Goal: Transaction & Acquisition: Book appointment/travel/reservation

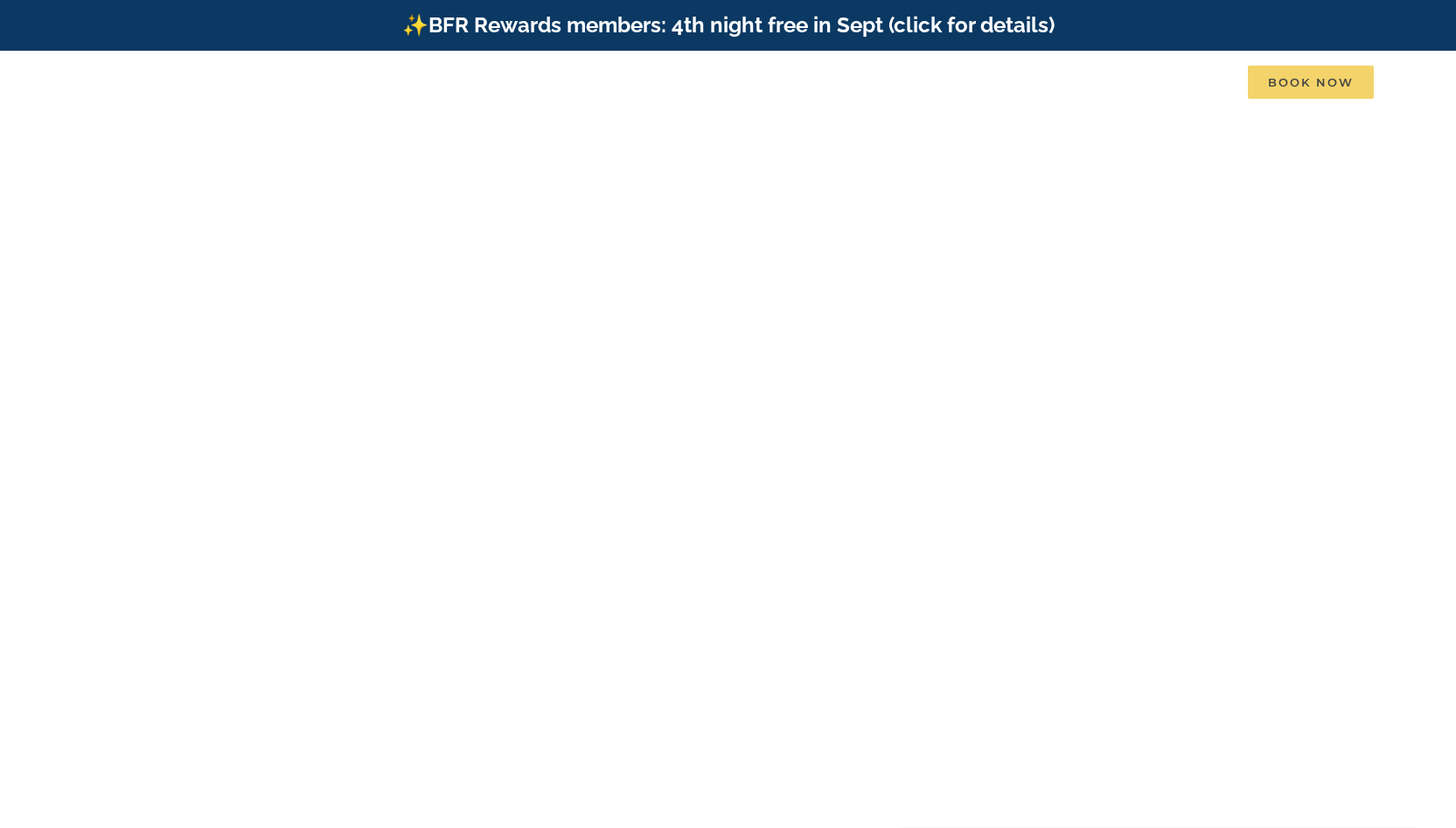
click at [1326, 84] on span "Book Now" at bounding box center [1310, 82] width 126 height 33
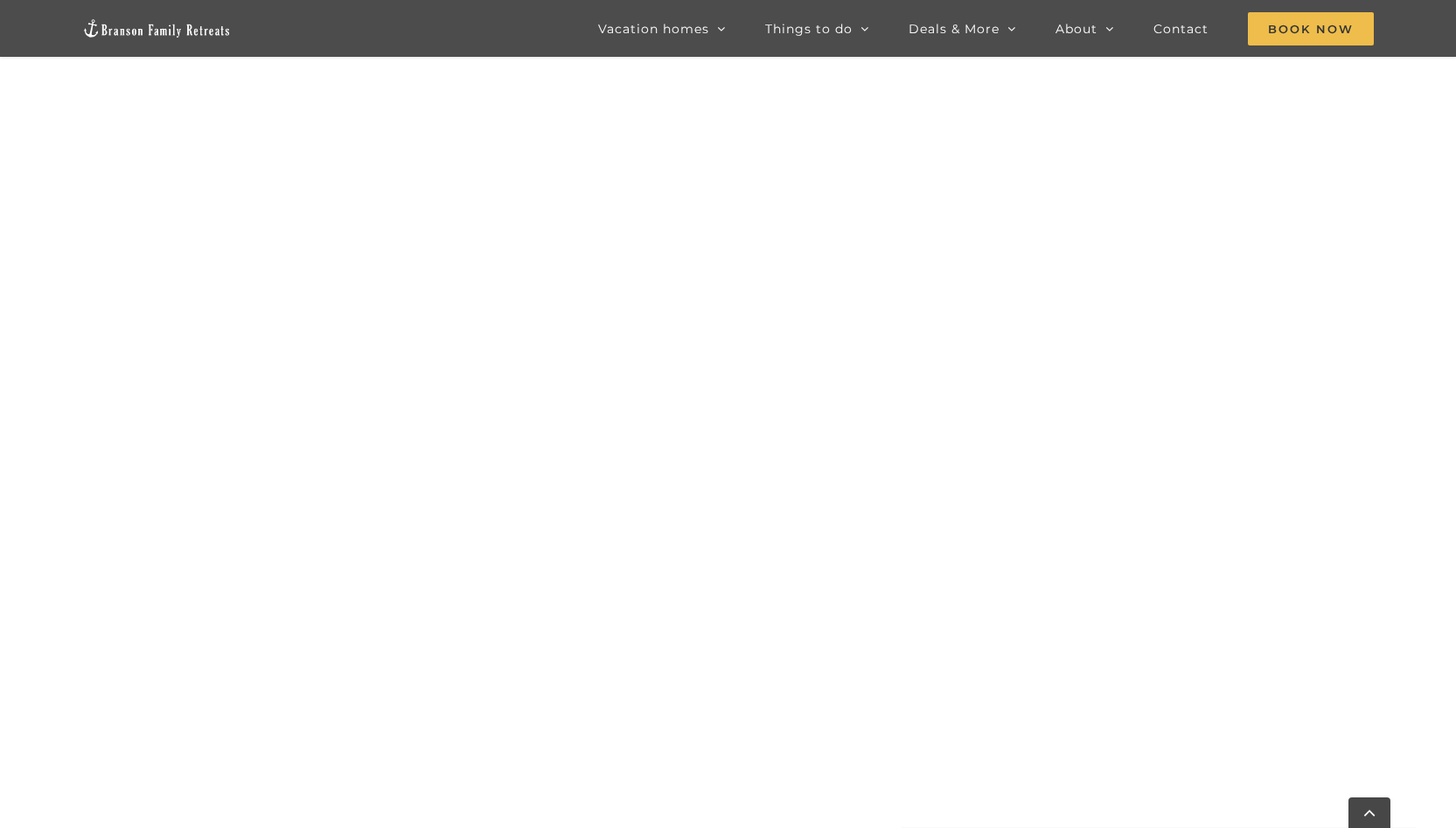
scroll to position [1346, 0]
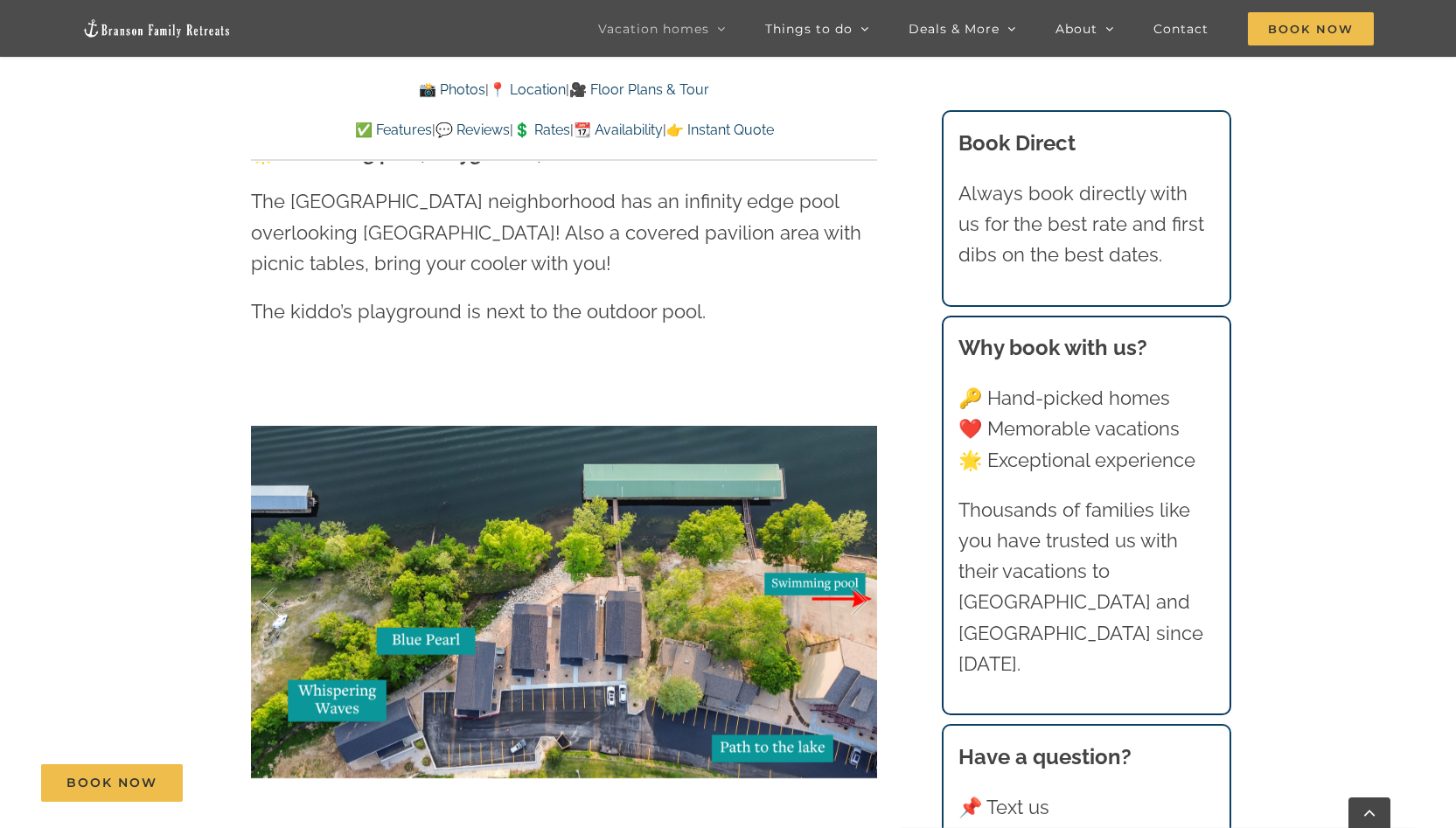
scroll to position [3830, 0]
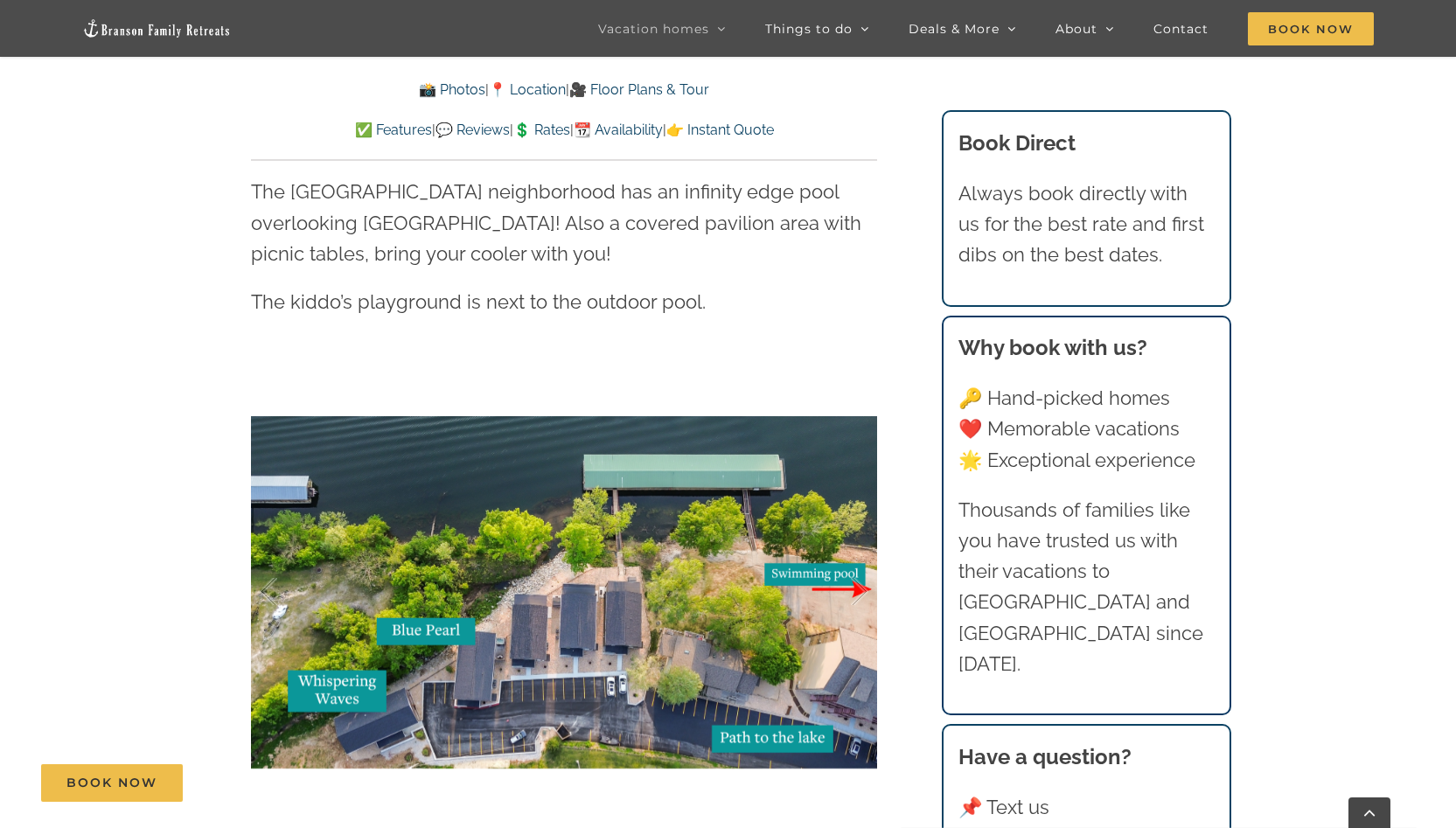
click at [1040, 147] on h3 "Book Direct" at bounding box center [1085, 143] width 255 height 31
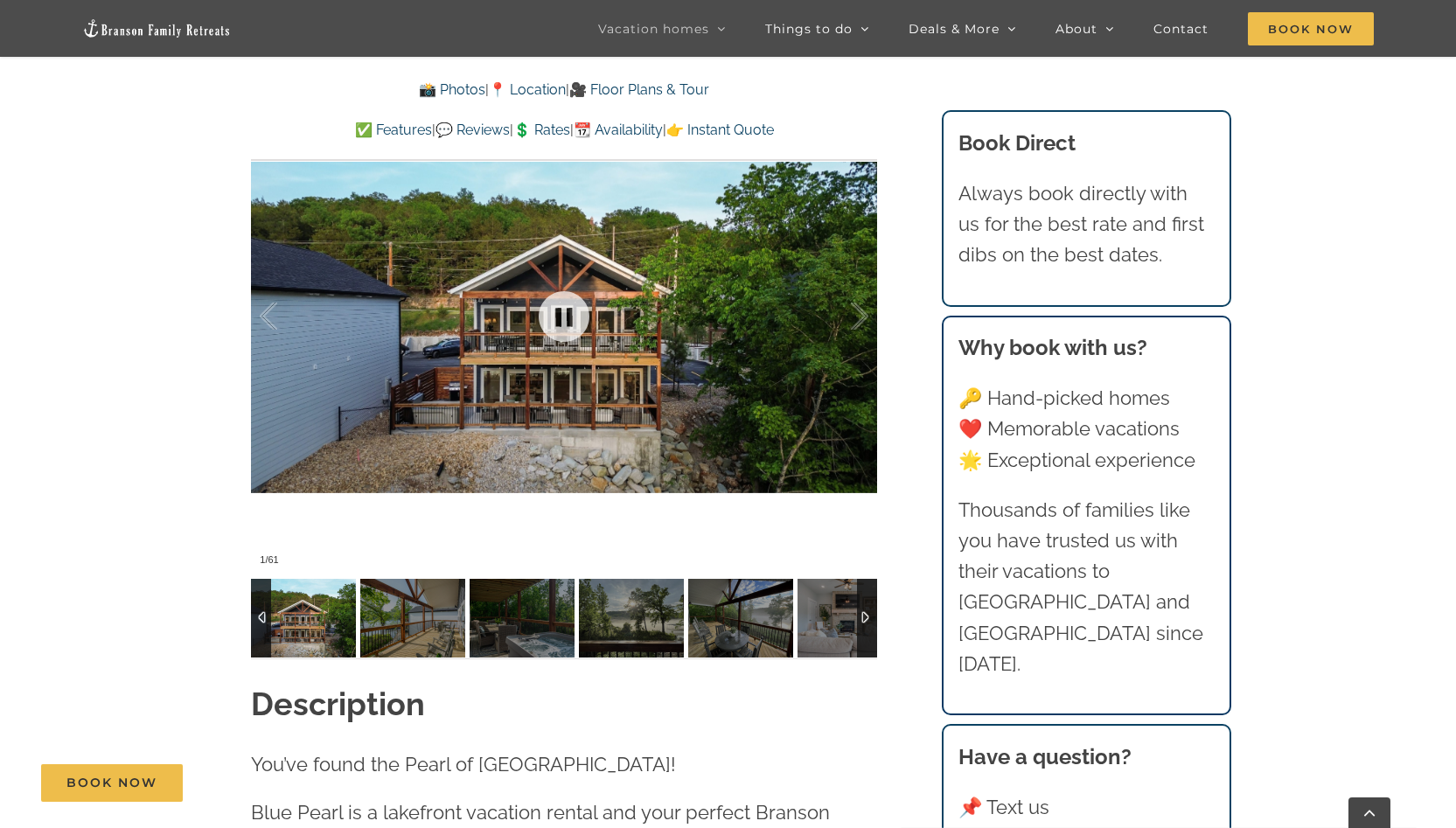
scroll to position [1332, 0]
click at [548, 131] on link "💲 Rates" at bounding box center [542, 130] width 56 height 17
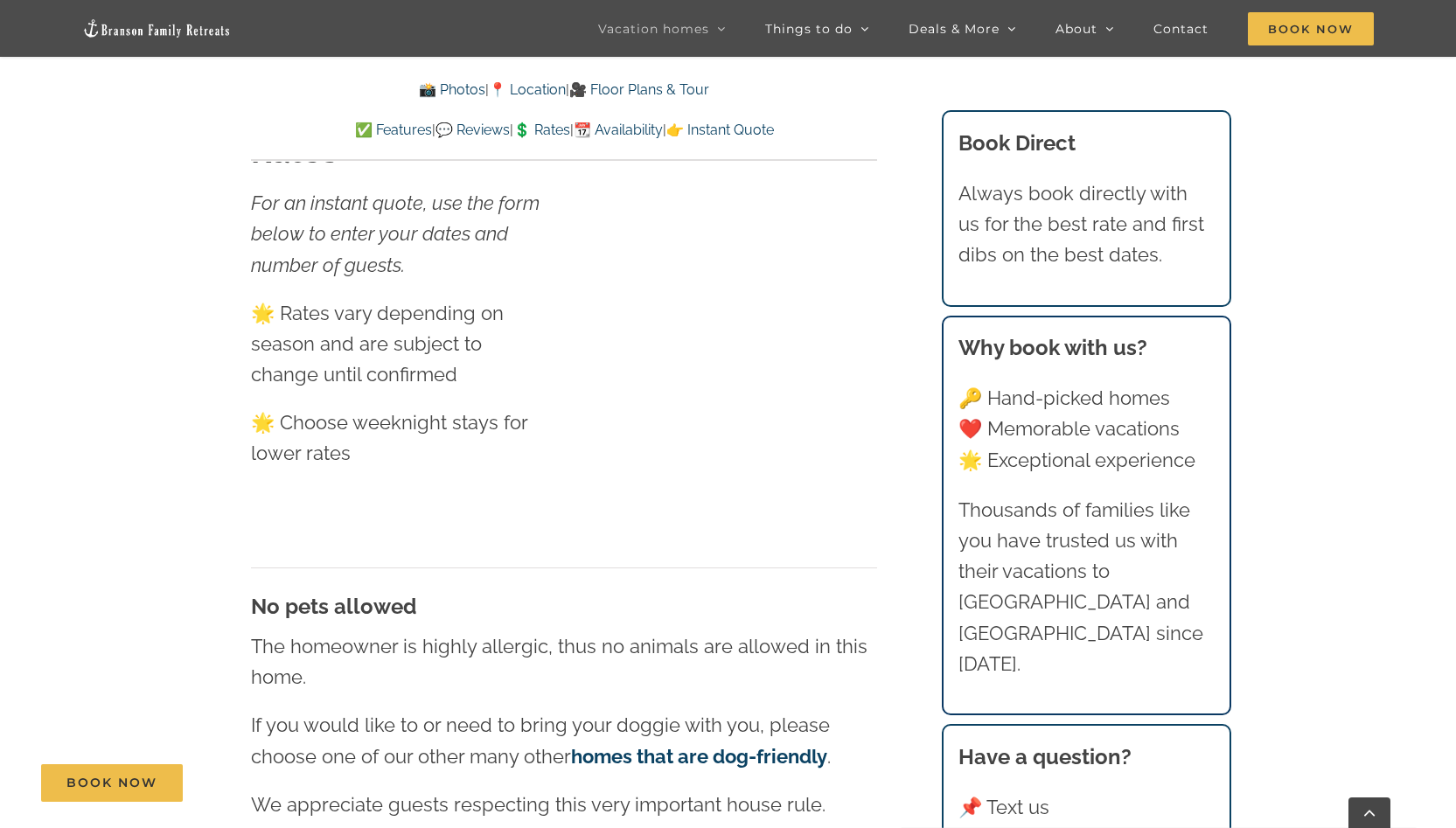
click at [652, 135] on link "📆 Availability" at bounding box center [618, 130] width 89 height 17
click at [648, 126] on link "📆 Availability" at bounding box center [618, 130] width 89 height 17
click at [774, 130] on link "👉 Instant Quote" at bounding box center [720, 130] width 107 height 17
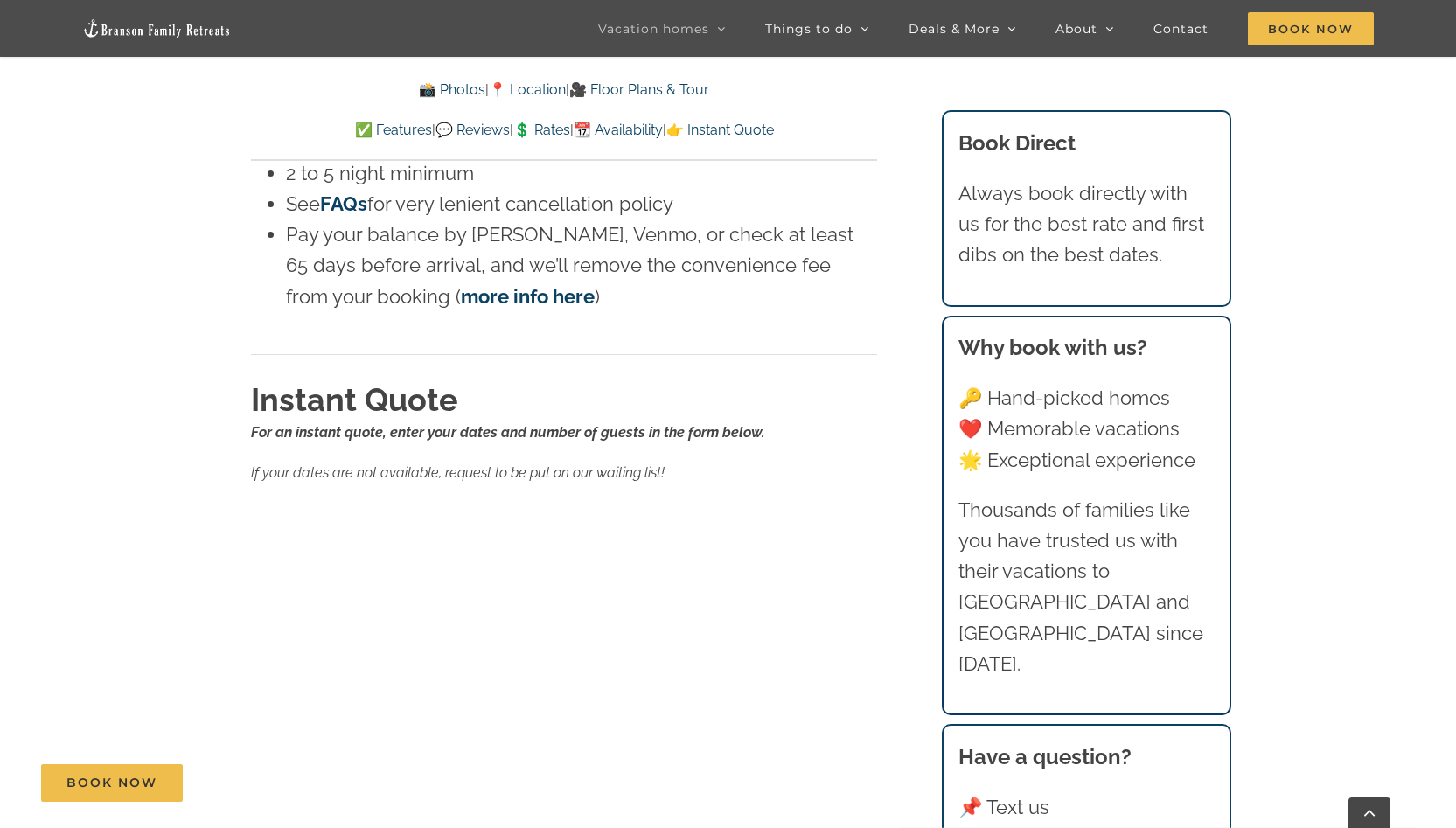
click at [642, 126] on link "📆 Availability" at bounding box center [618, 130] width 89 height 17
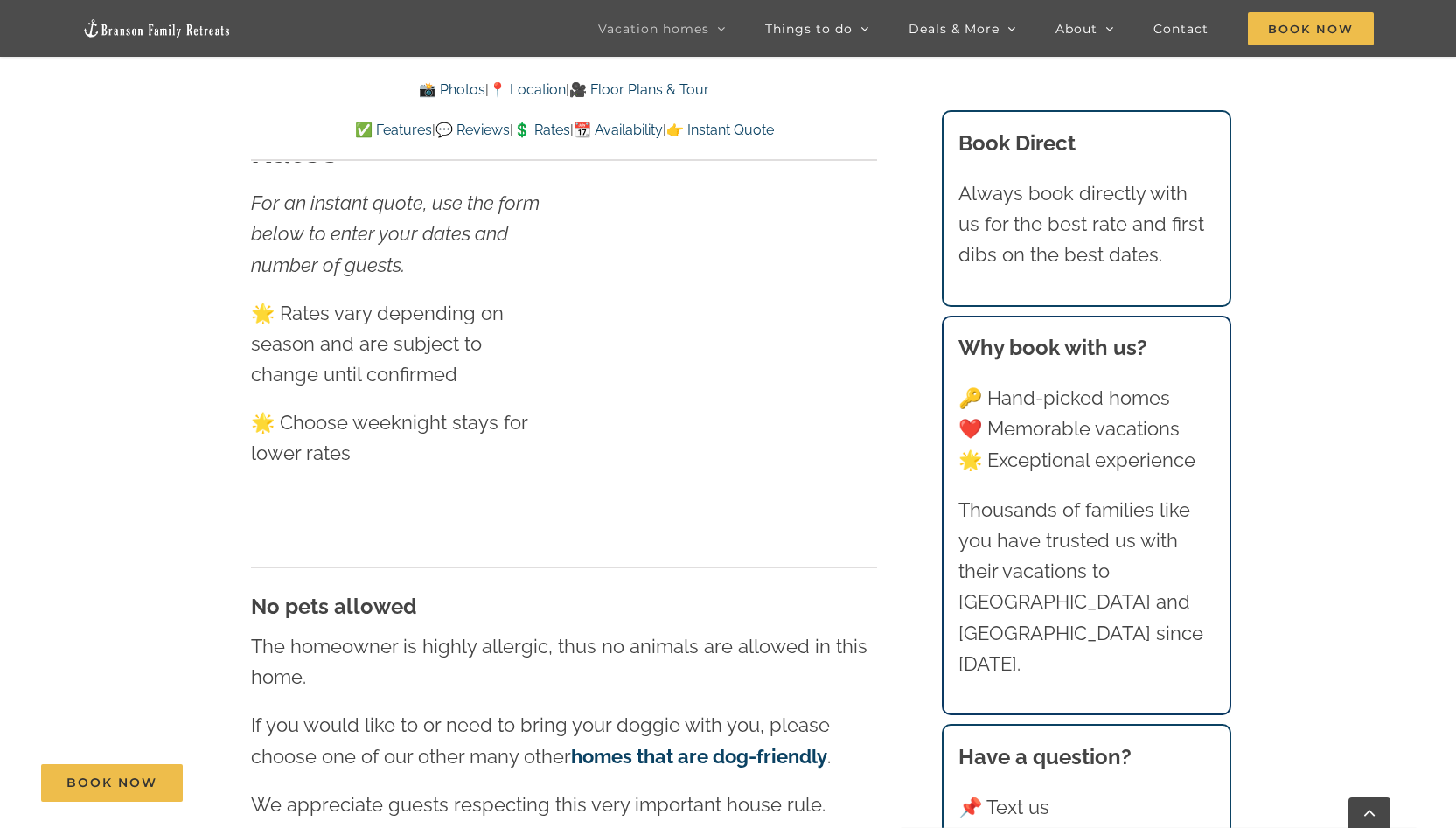
click at [357, 131] on link "✅ Features" at bounding box center [393, 130] width 77 height 17
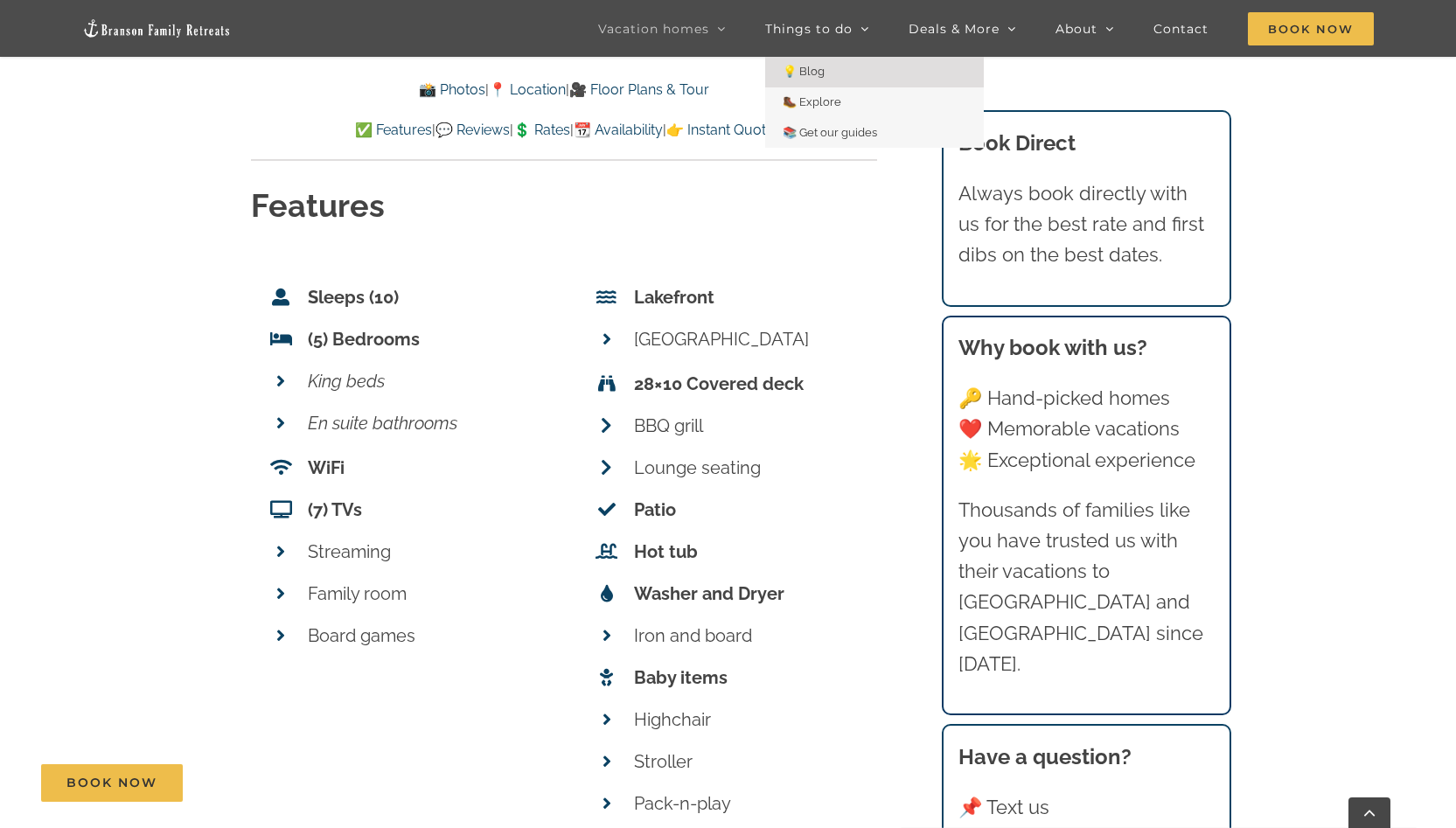
click at [809, 69] on span "💡 Blog" at bounding box center [803, 72] width 42 height 13
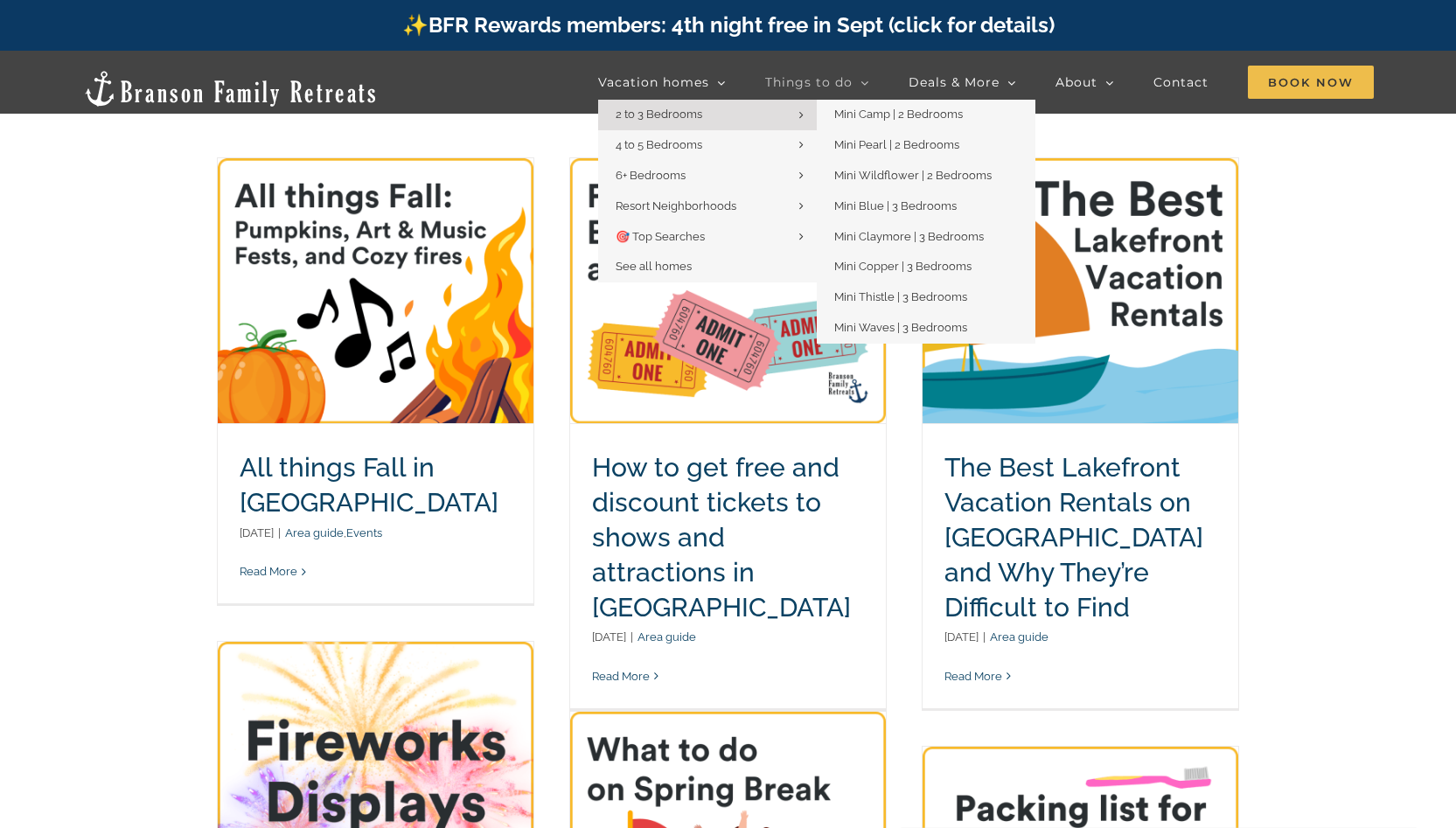
click at [671, 111] on span "2 to 3 Bedrooms" at bounding box center [658, 114] width 87 height 13
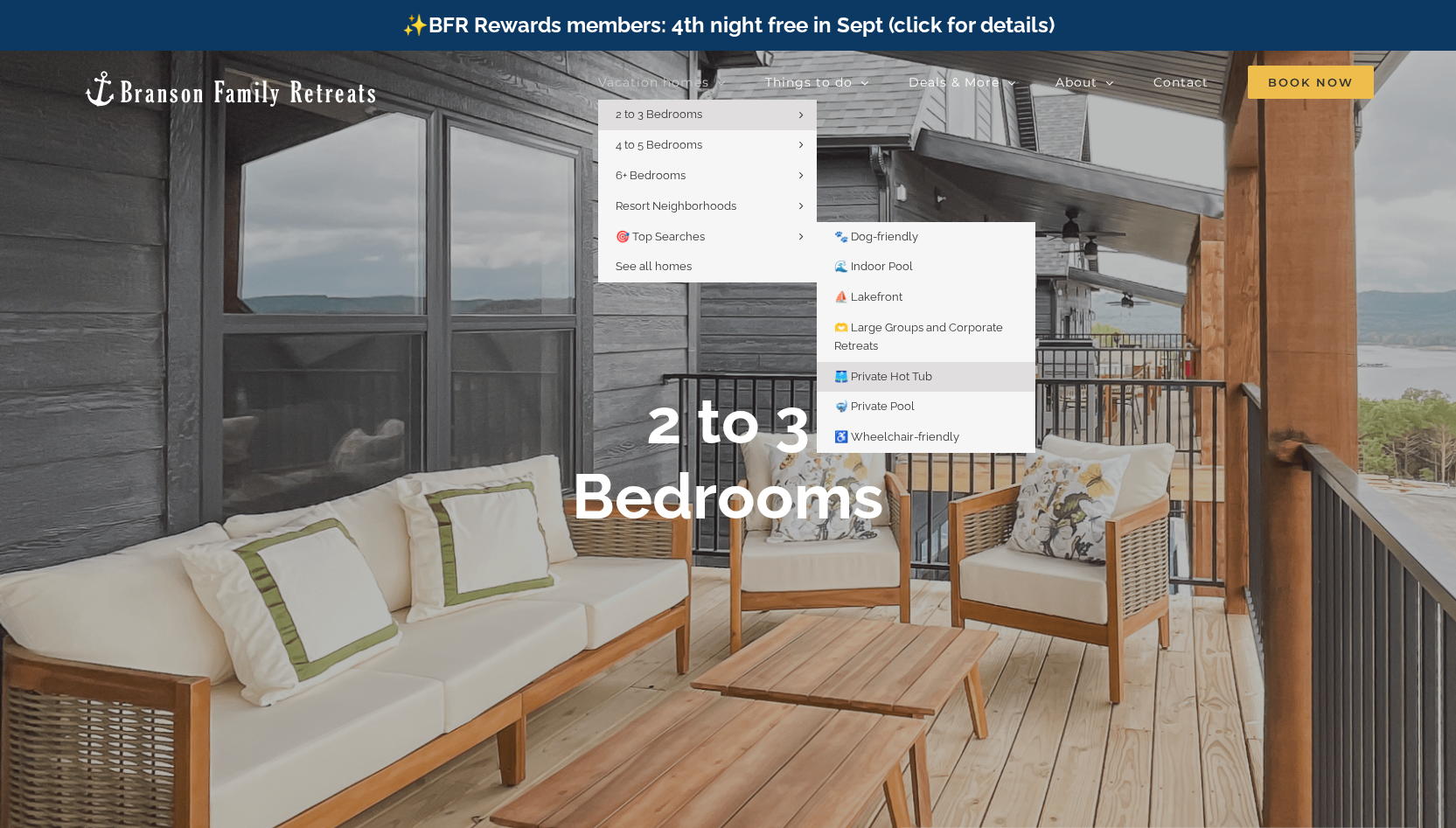
click at [893, 372] on span "🩳 Private Hot Tub" at bounding box center [883, 376] width 98 height 13
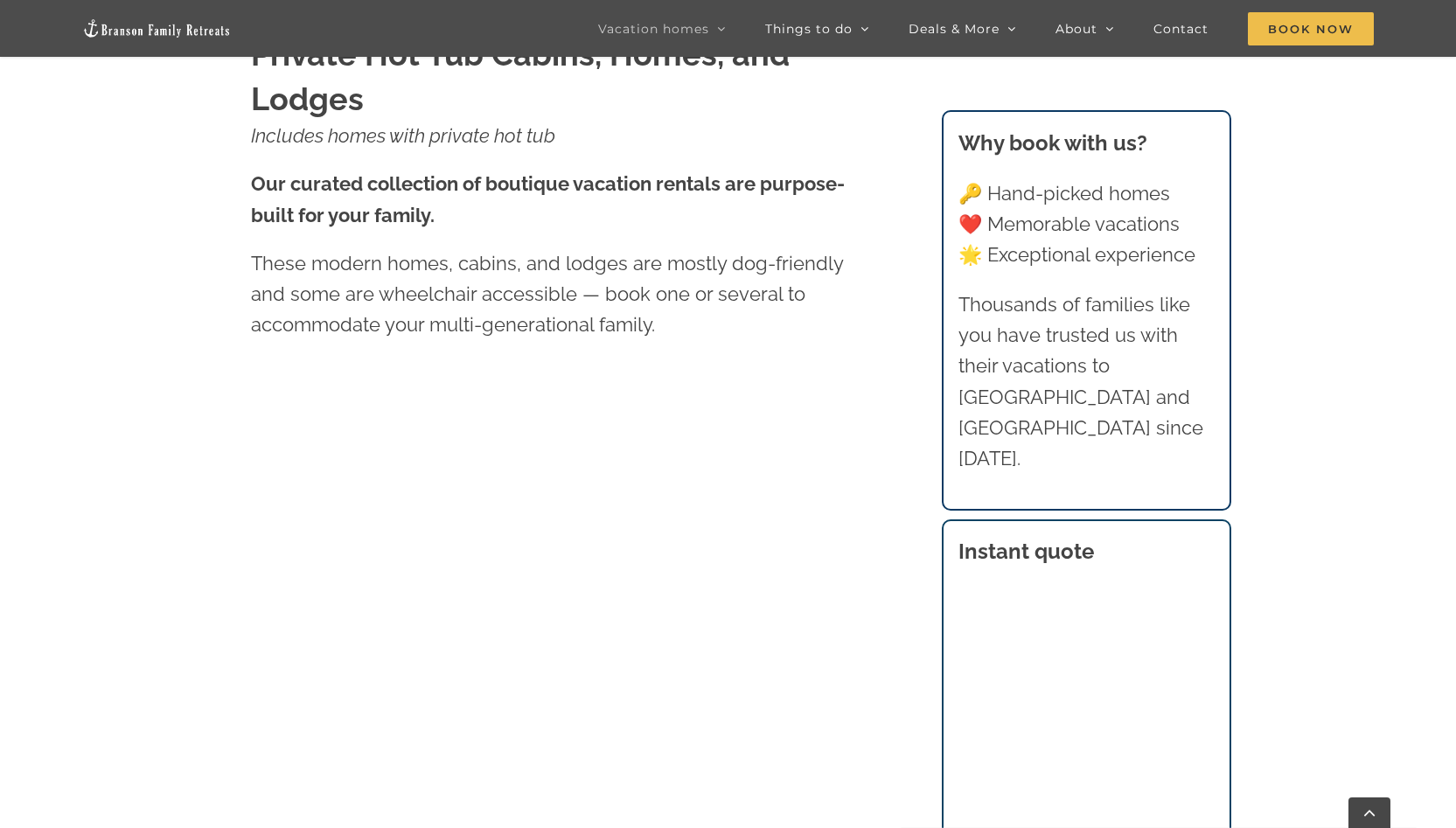
scroll to position [832, 0]
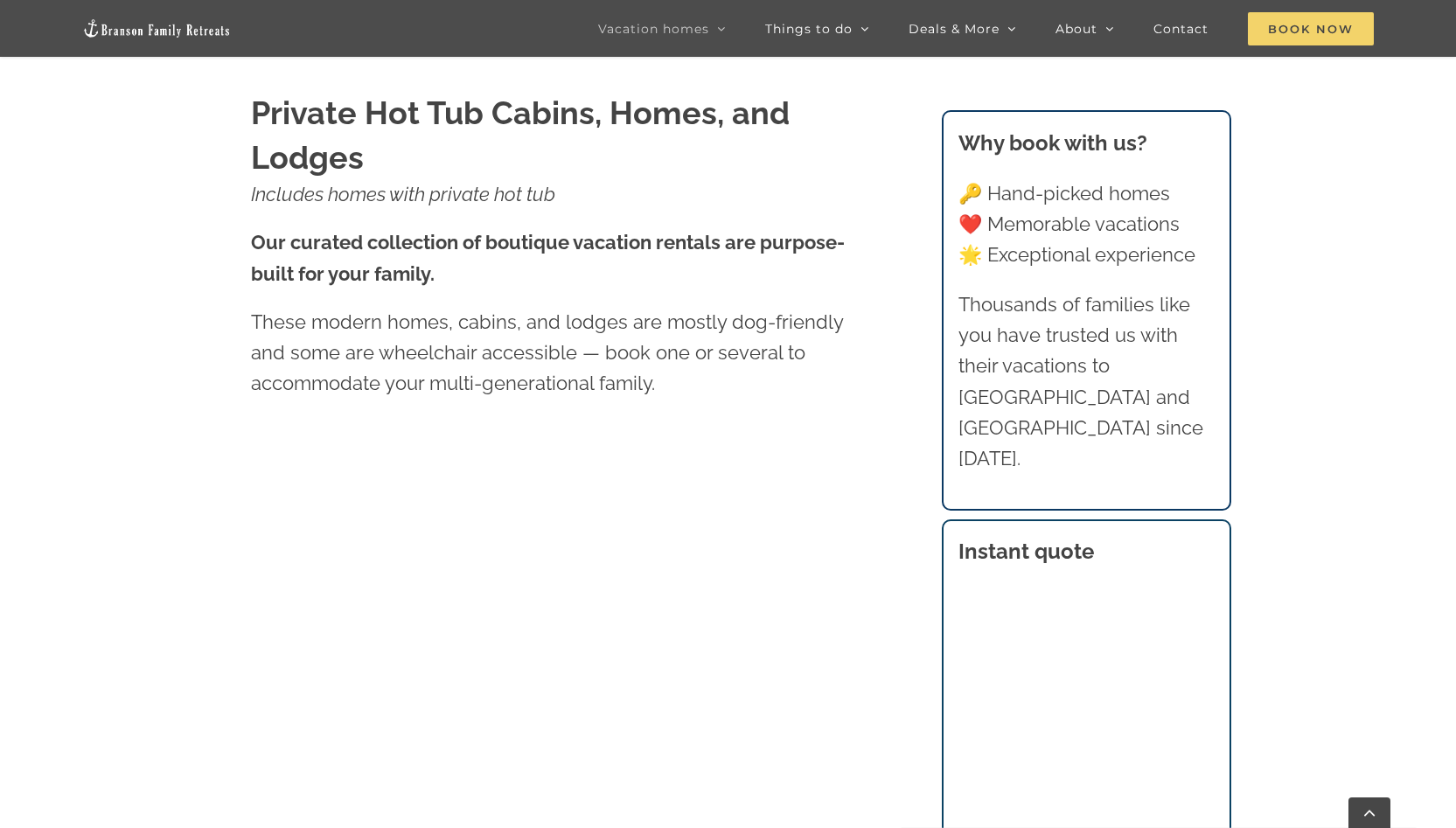
click at [1318, 34] on span "Book Now" at bounding box center [1310, 28] width 126 height 33
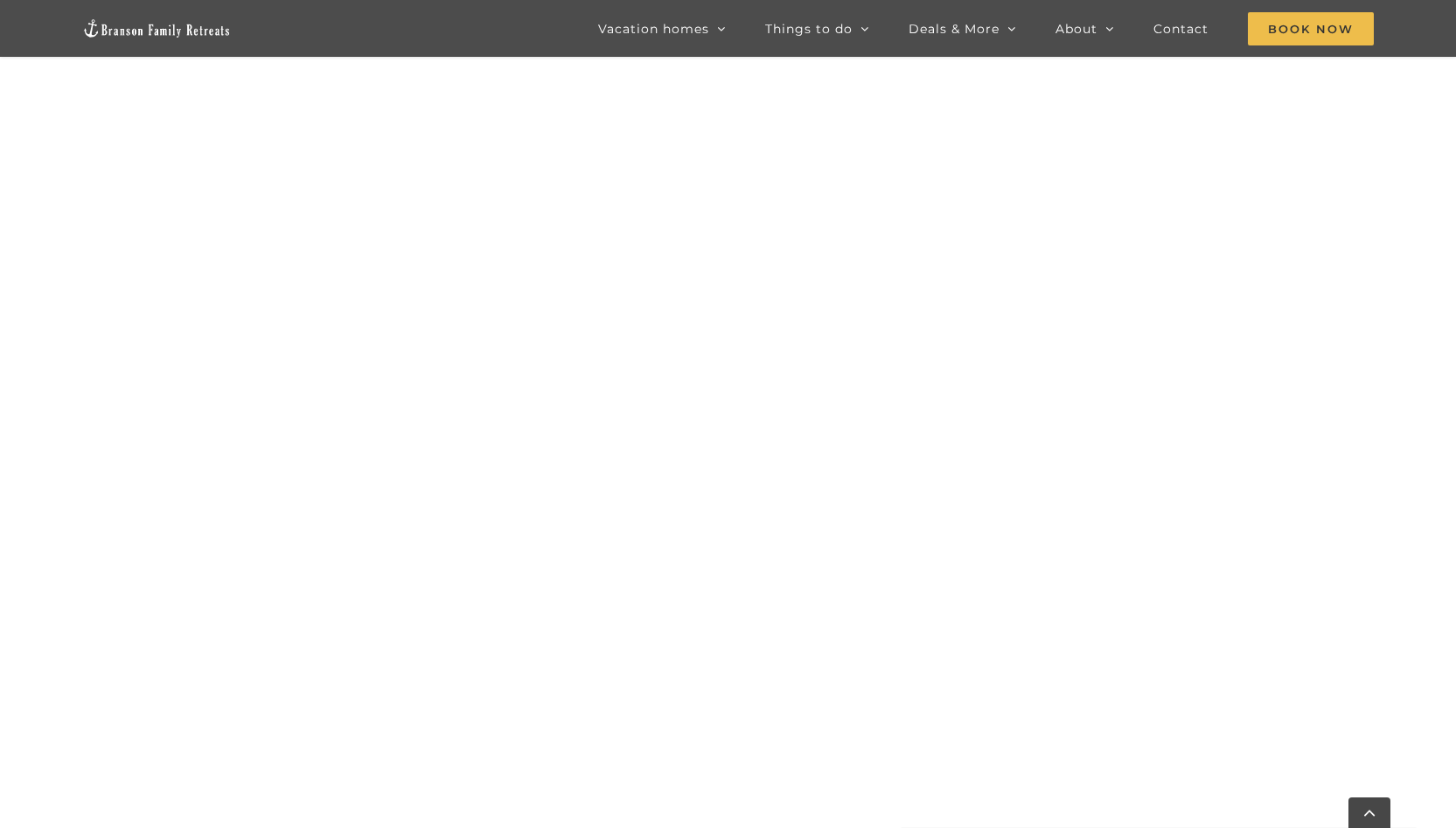
scroll to position [1052, 0]
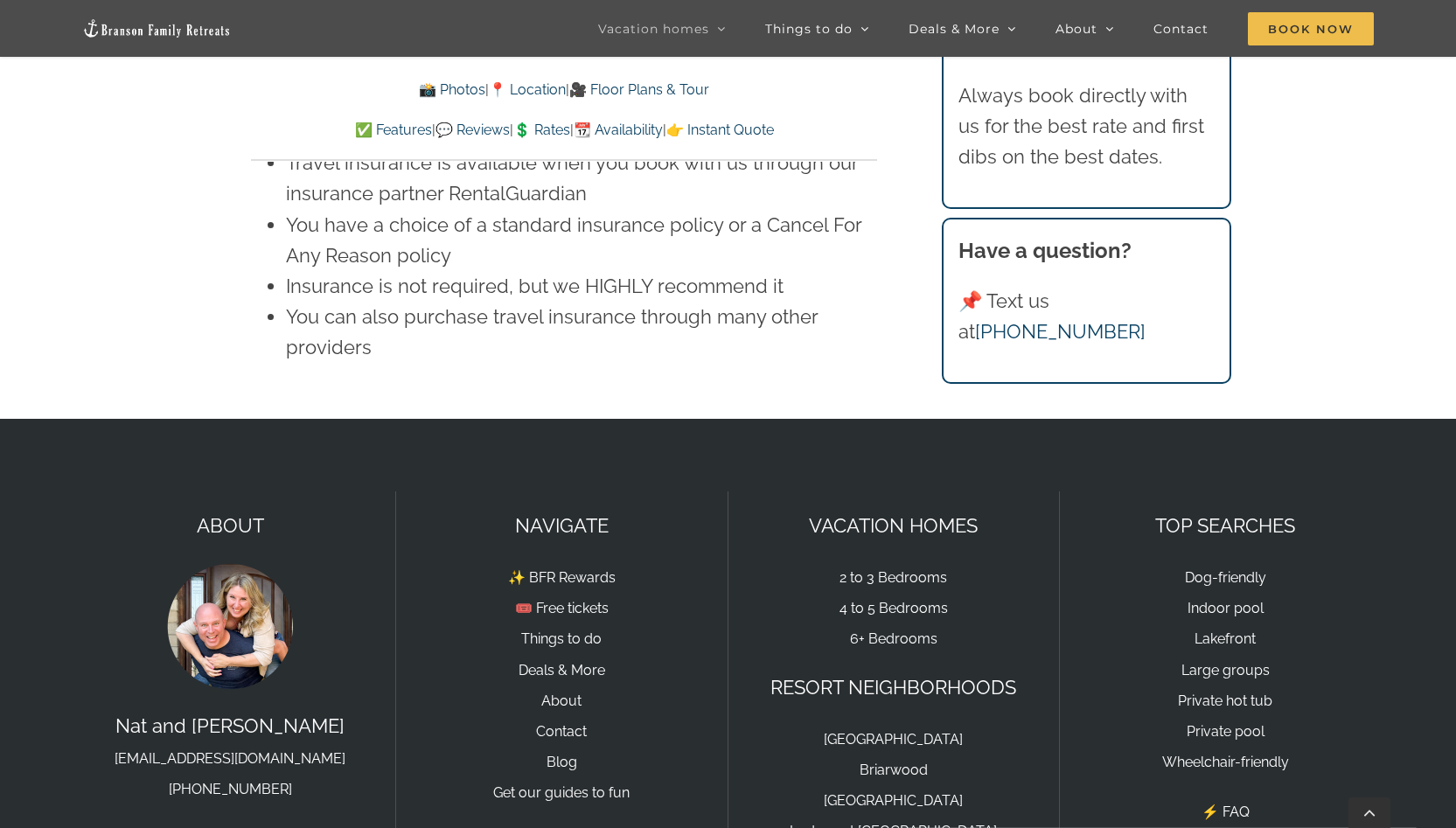
scroll to position [11842, 0]
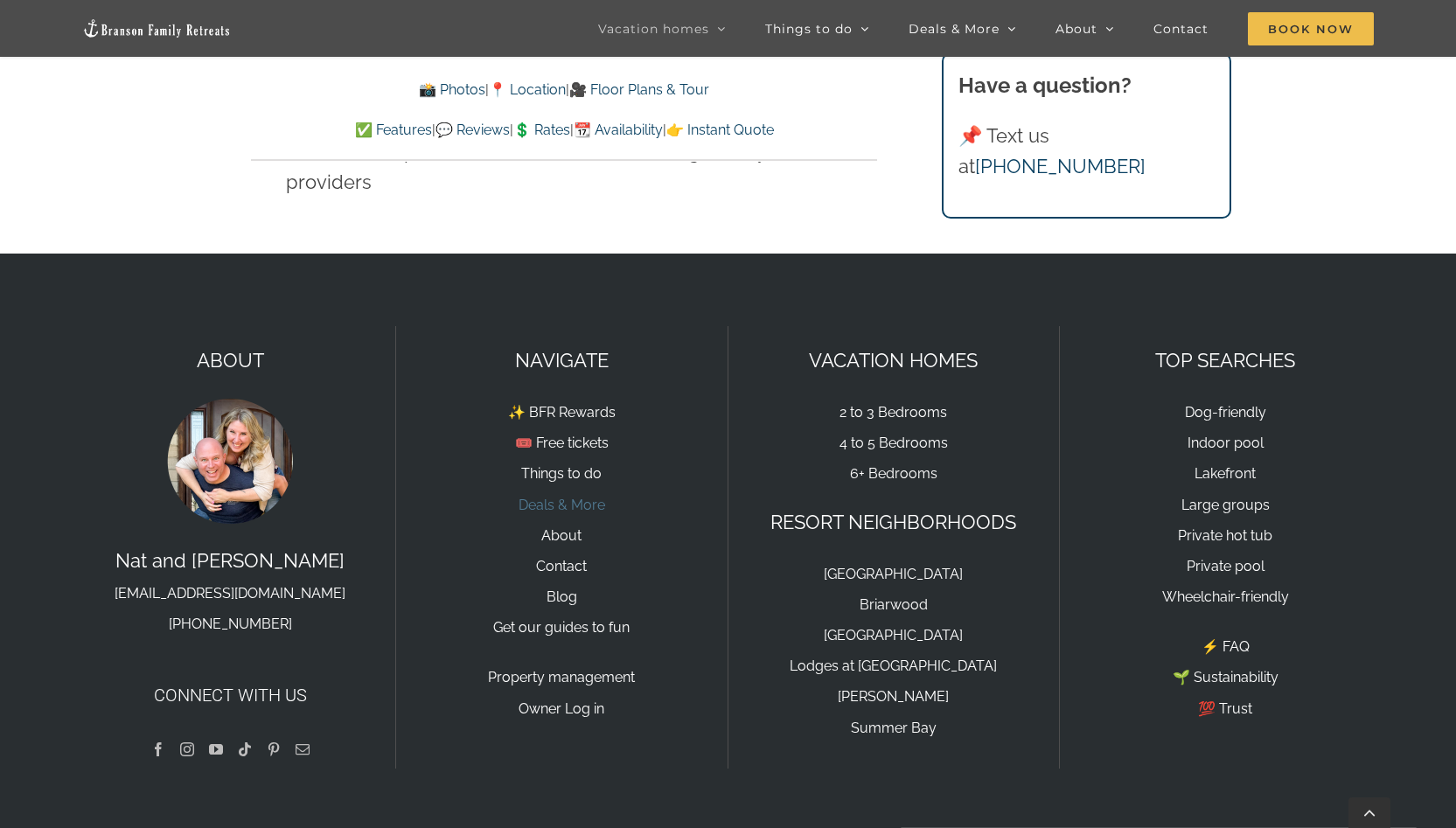
click at [602, 497] on link "Deals & More" at bounding box center [562, 505] width 87 height 17
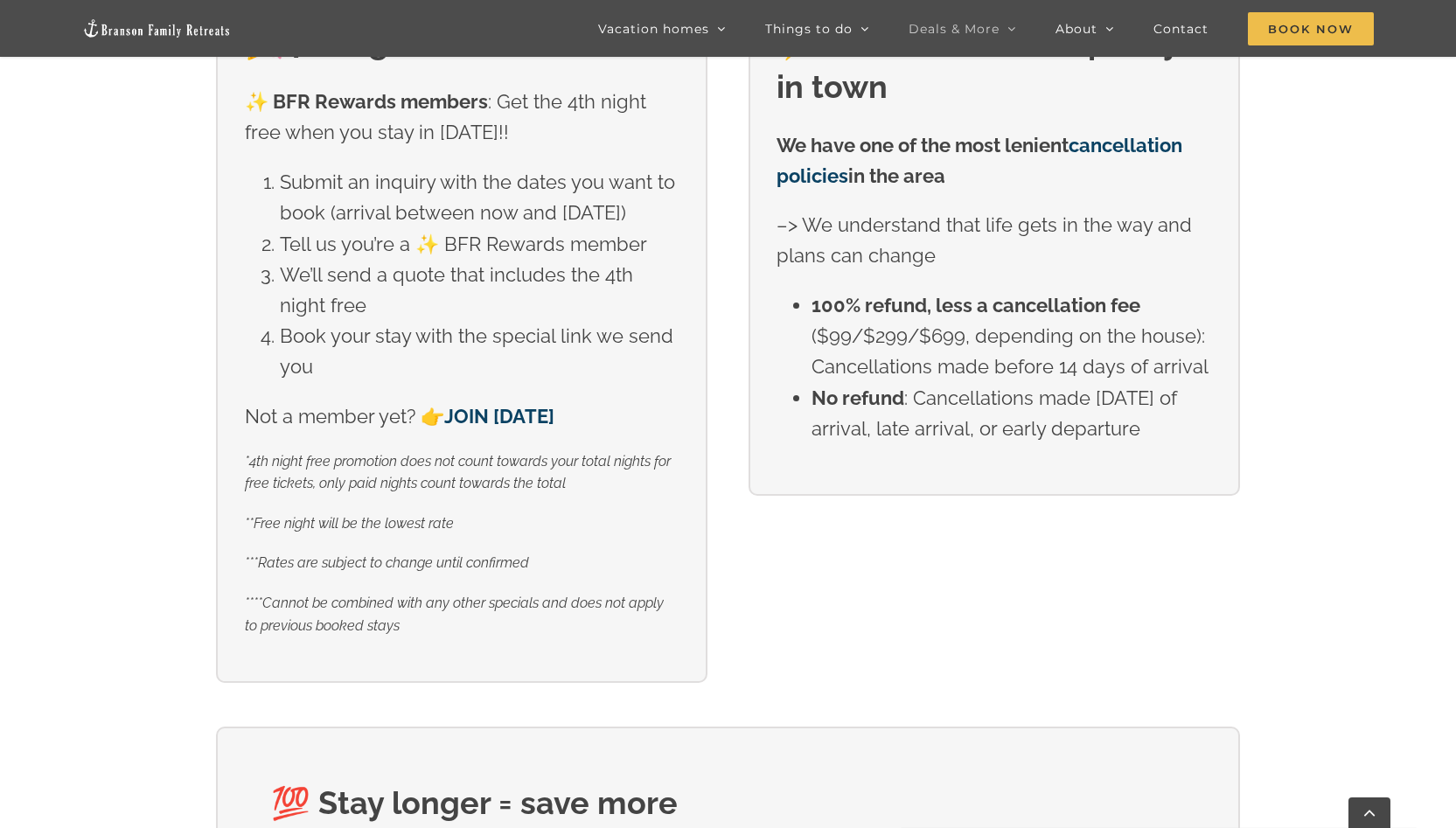
scroll to position [859, 0]
drag, startPoint x: 438, startPoint y: 271, endPoint x: 555, endPoint y: 271, distance: 117.0
click at [555, 259] on li "Tell us you’re a ✨ BFR Rewards member" at bounding box center [479, 244] width 400 height 31
copy li "BFR Rewards"
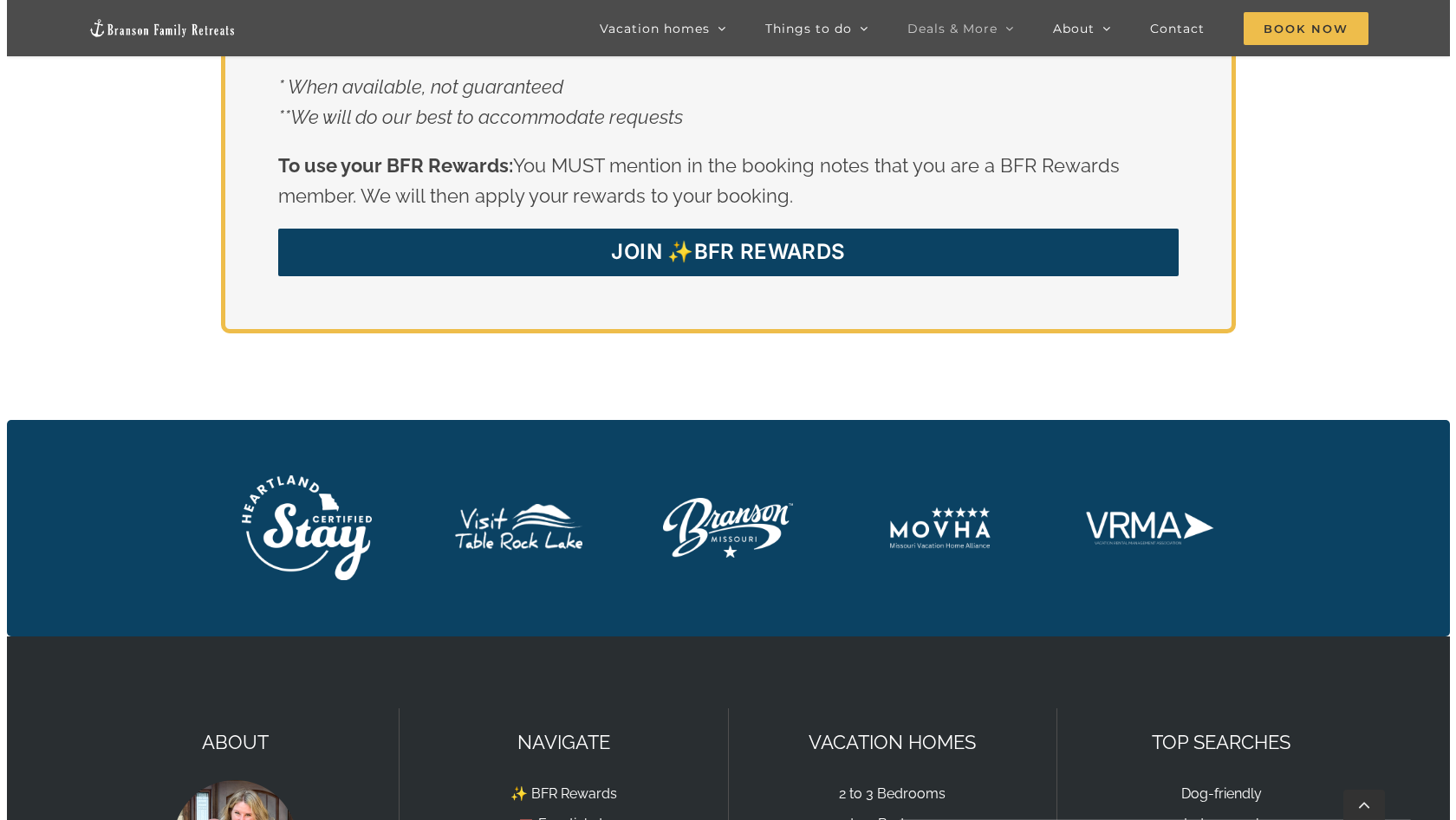
scroll to position [3665, 0]
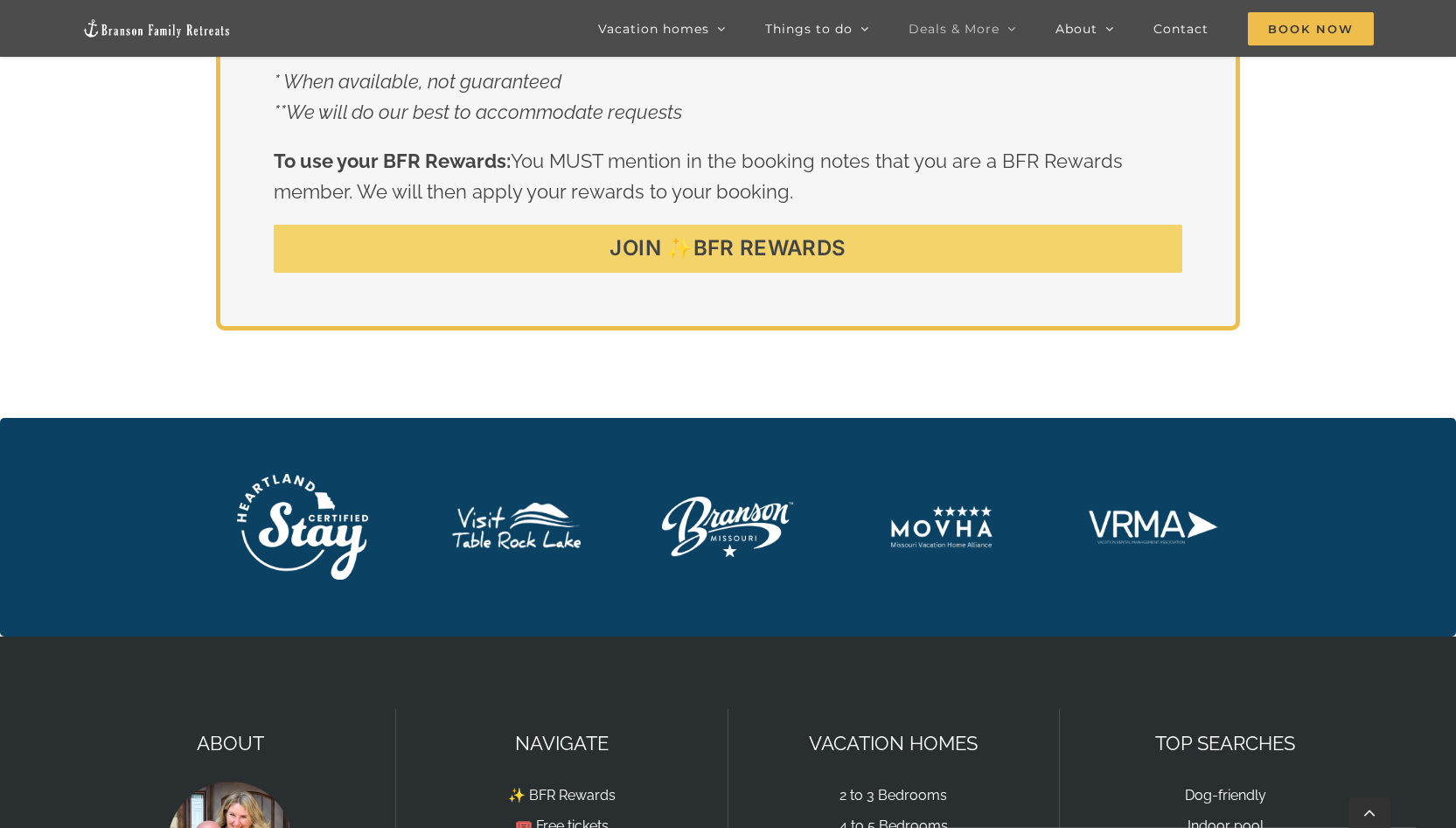
click at [850, 258] on link "JOIN ✨BFR REWARDS" at bounding box center [727, 248] width 908 height 48
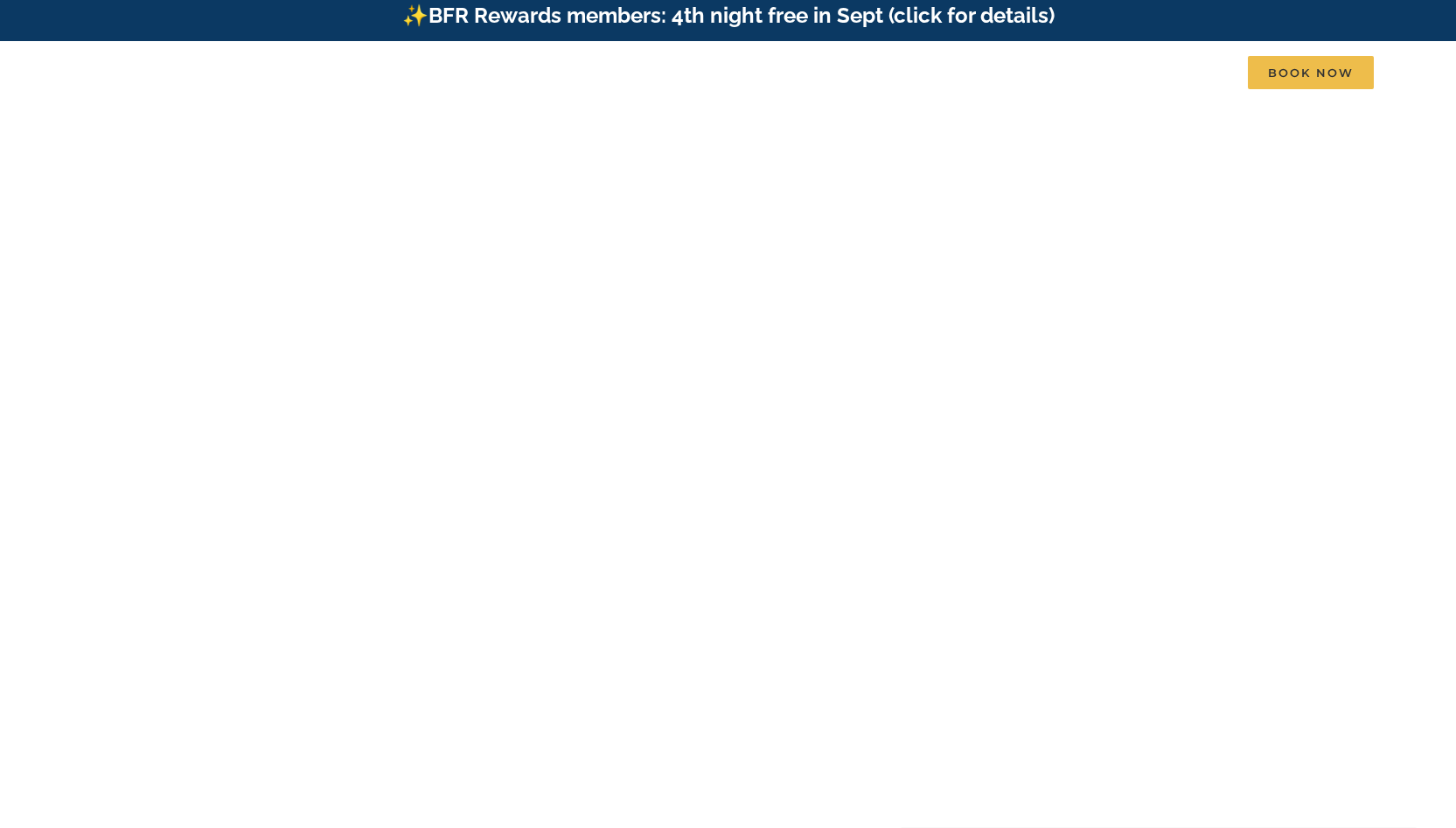
scroll to position [29, 0]
